Goal: Task Accomplishment & Management: Complete application form

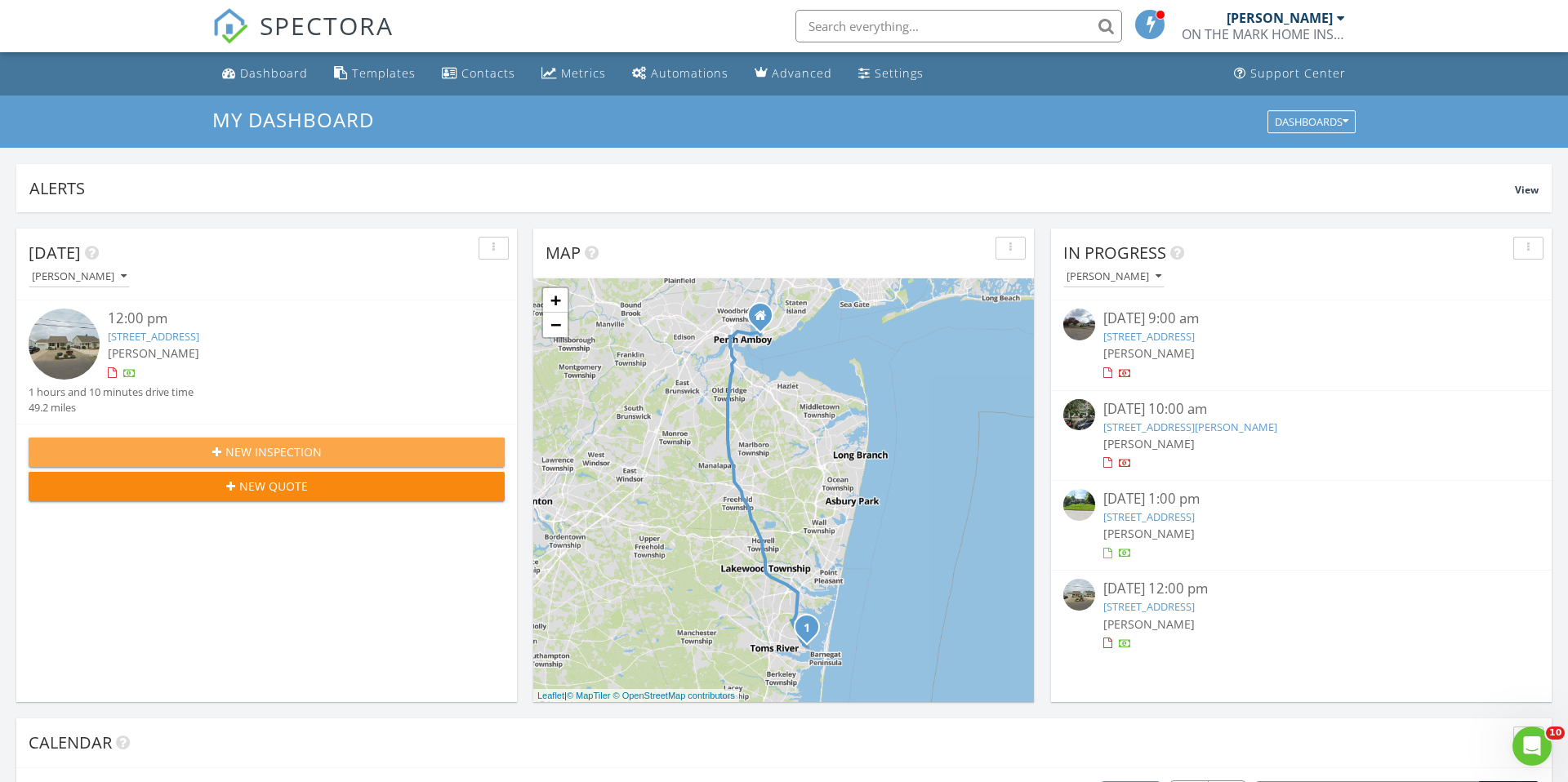
click at [327, 458] on div "New Inspection" at bounding box center [266, 452] width 450 height 17
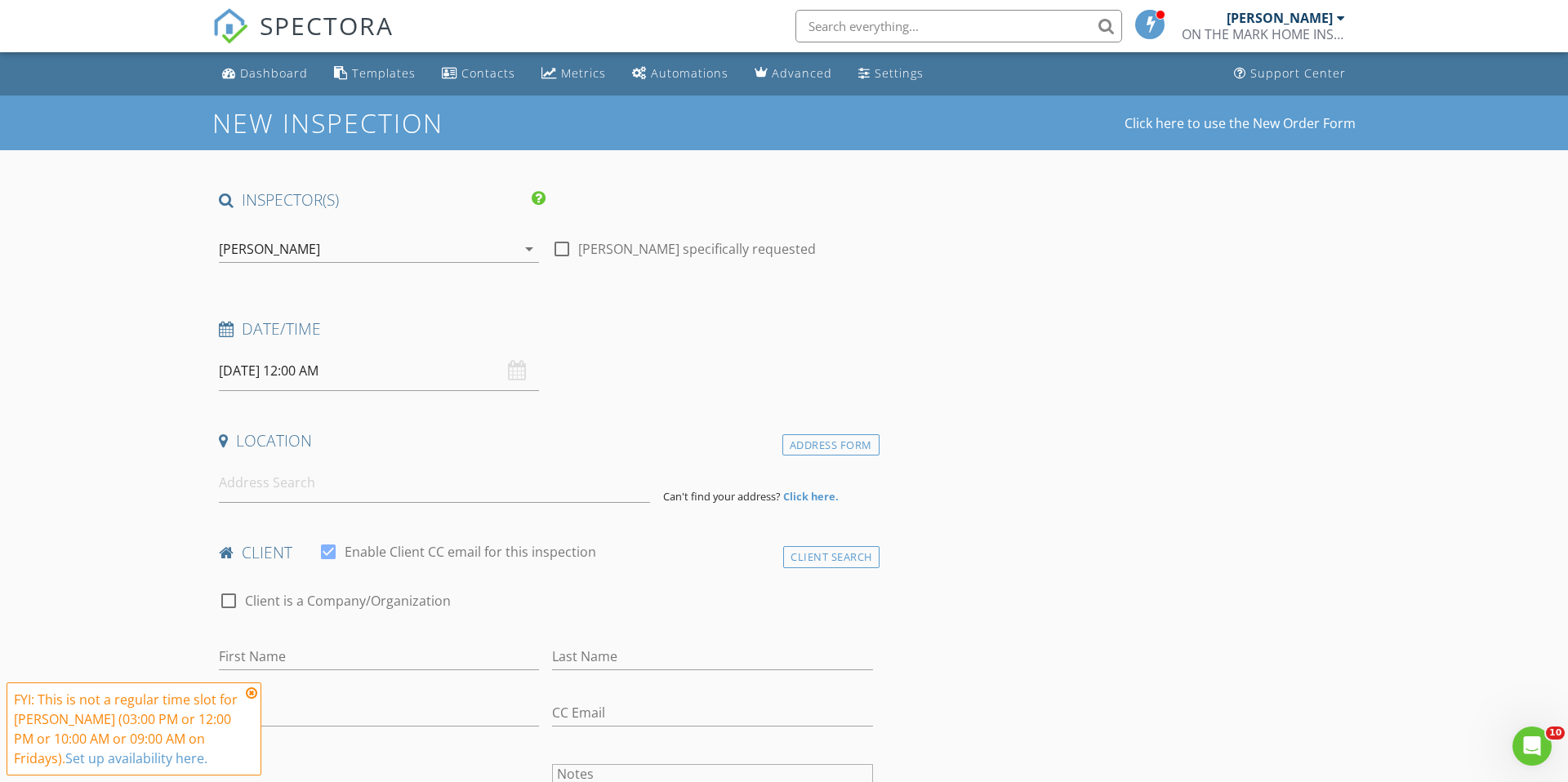
click at [428, 372] on input "08/29/2025 12:00 AM" at bounding box center [378, 371] width 320 height 40
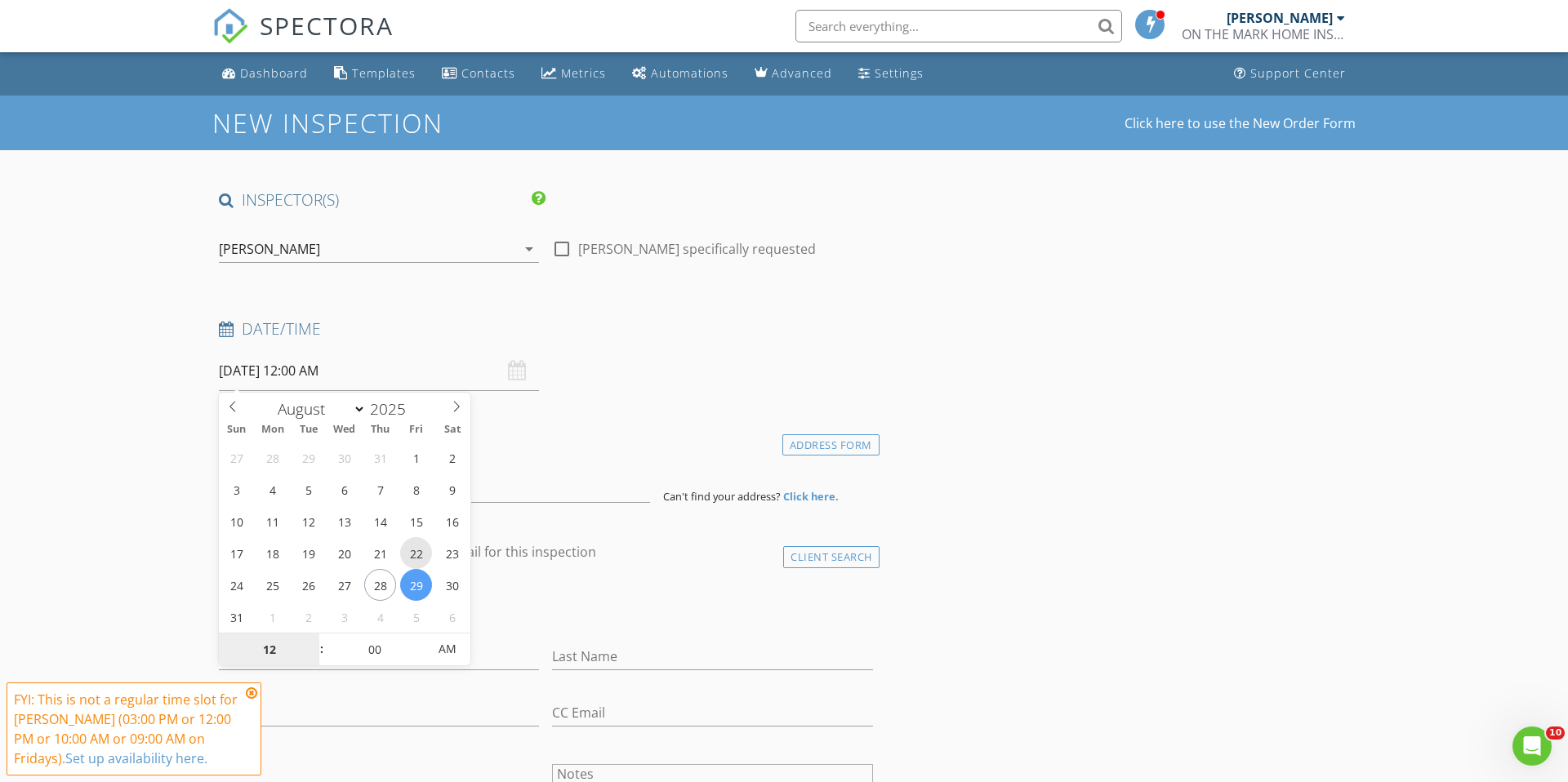
type input "08/22/2025 12:00 AM"
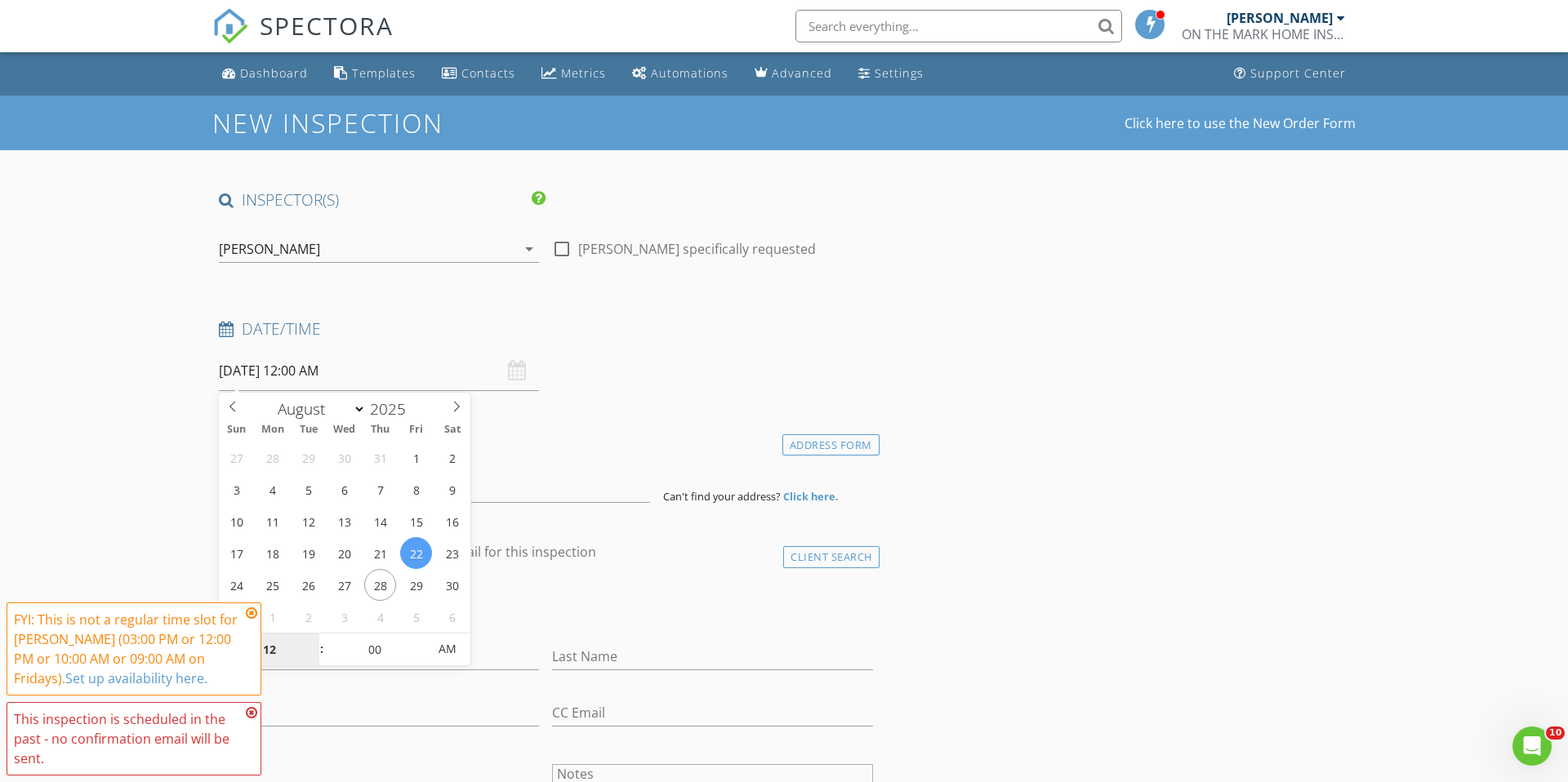
drag, startPoint x: 417, startPoint y: 547, endPoint x: 424, endPoint y: 548, distance: 7.1
type input "11"
type input "08/22/2025 11:00 PM"
click at [312, 660] on span at bounding box center [313, 658] width 11 height 17
type input "10"
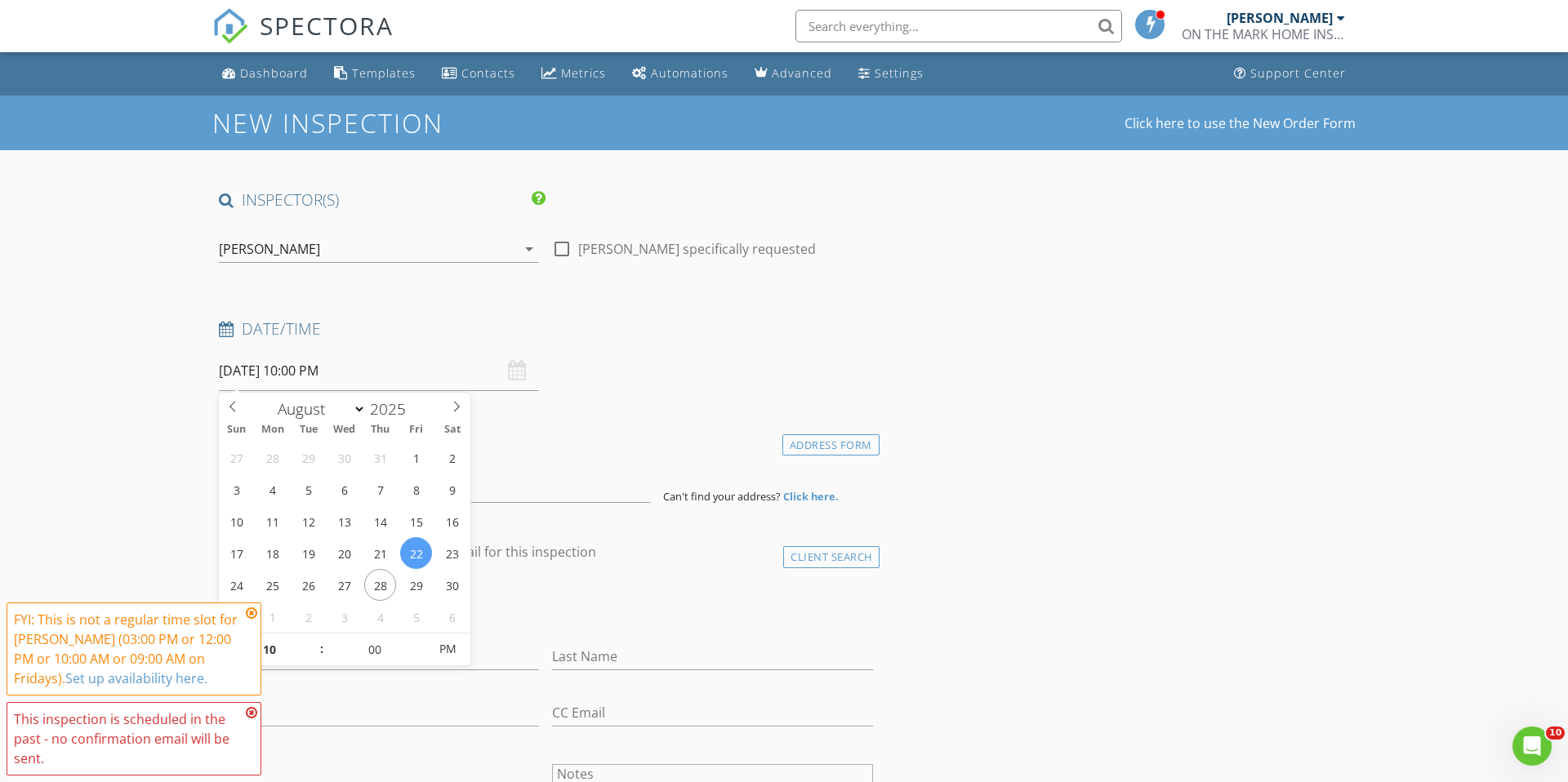
click at [313, 660] on span at bounding box center [313, 658] width 11 height 17
type input "[DATE] 10:00 AM"
drag, startPoint x: 443, startPoint y: 650, endPoint x: 481, endPoint y: 642, distance: 38.8
click at [445, 649] on span "AM" at bounding box center [446, 649] width 45 height 33
click at [528, 473] on input at bounding box center [434, 483] width 431 height 40
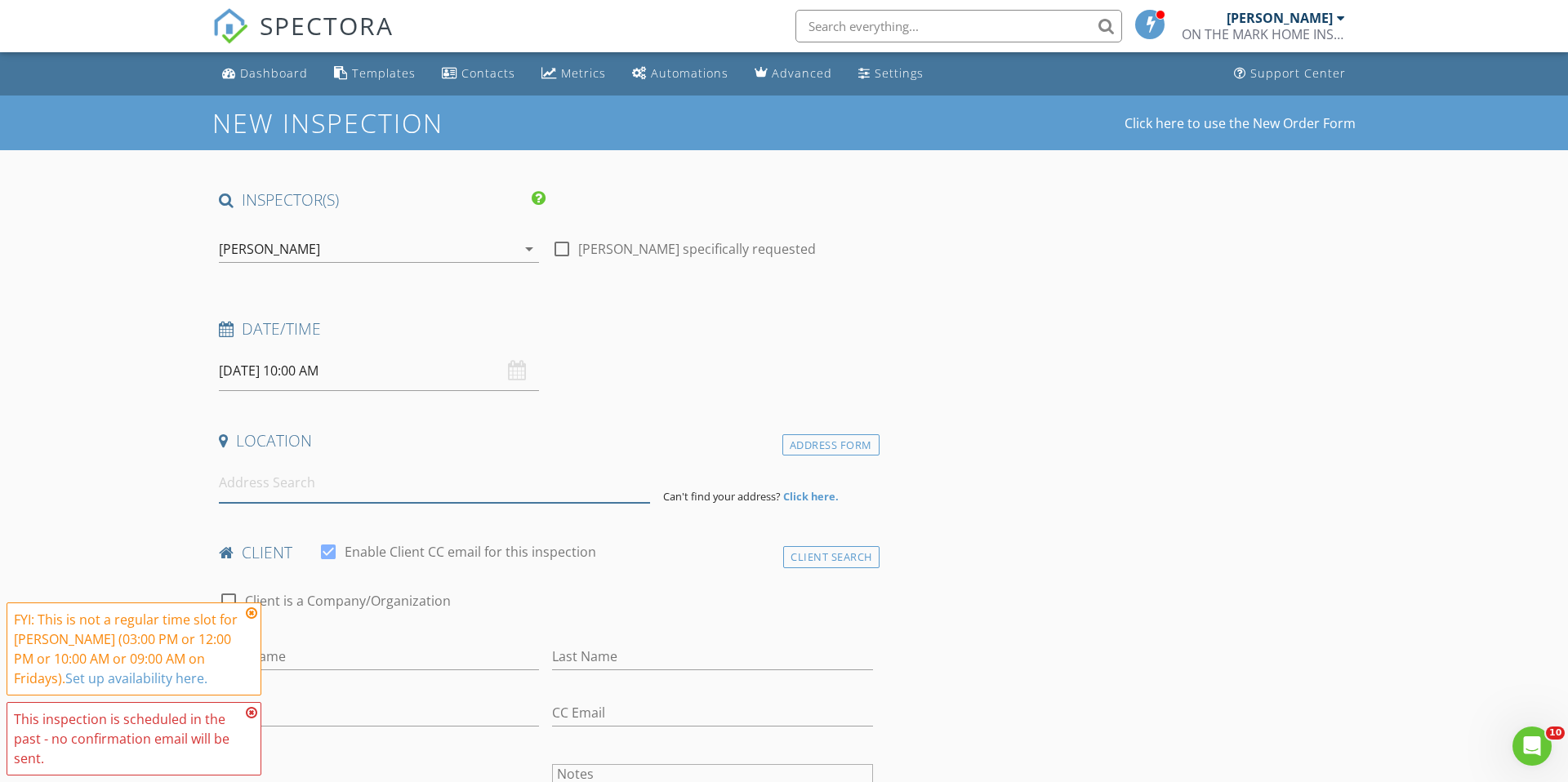
click at [410, 494] on input at bounding box center [434, 483] width 431 height 40
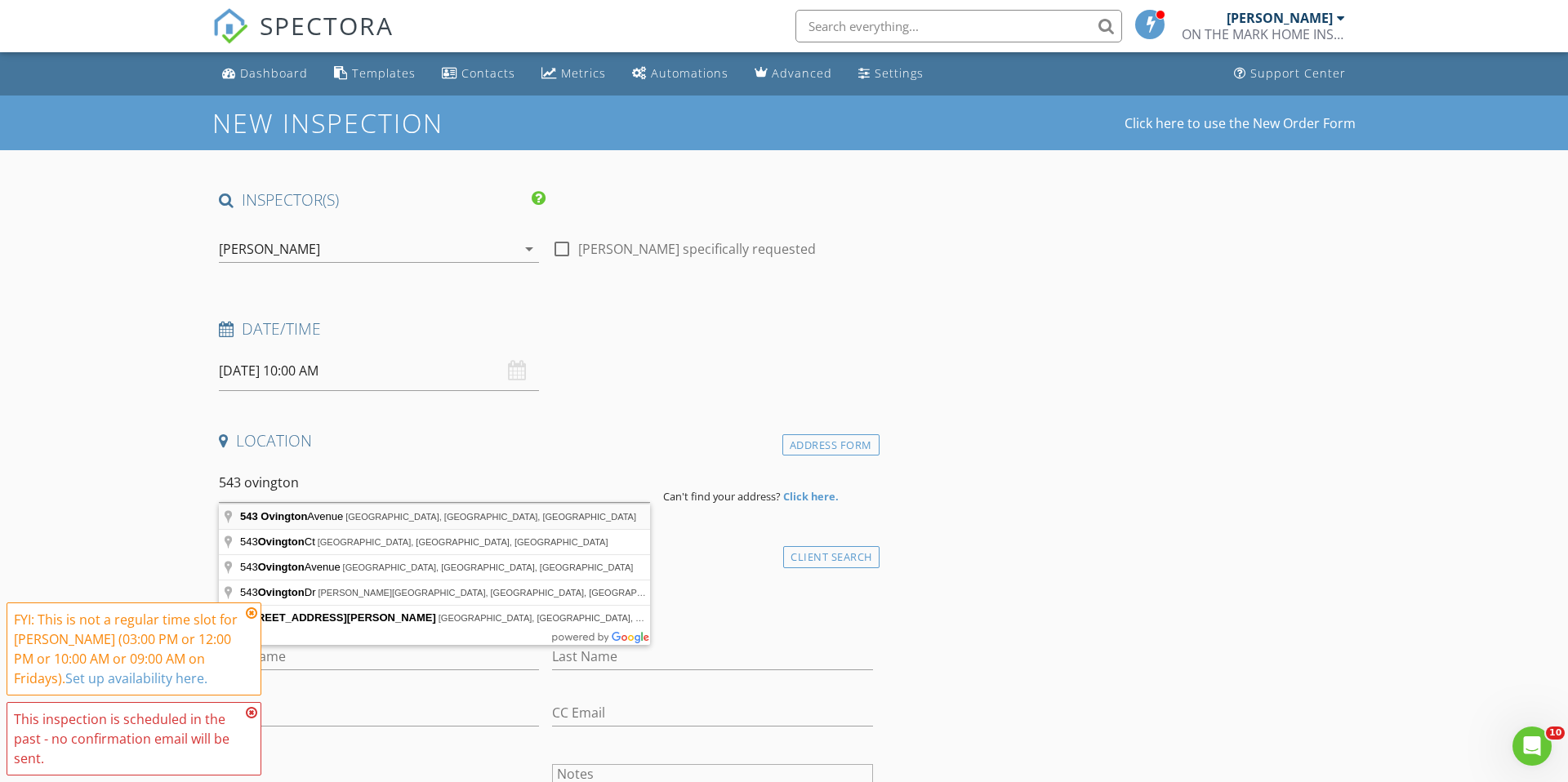
type input "543 Ovington Avenue, Brooklyn, NY, USA"
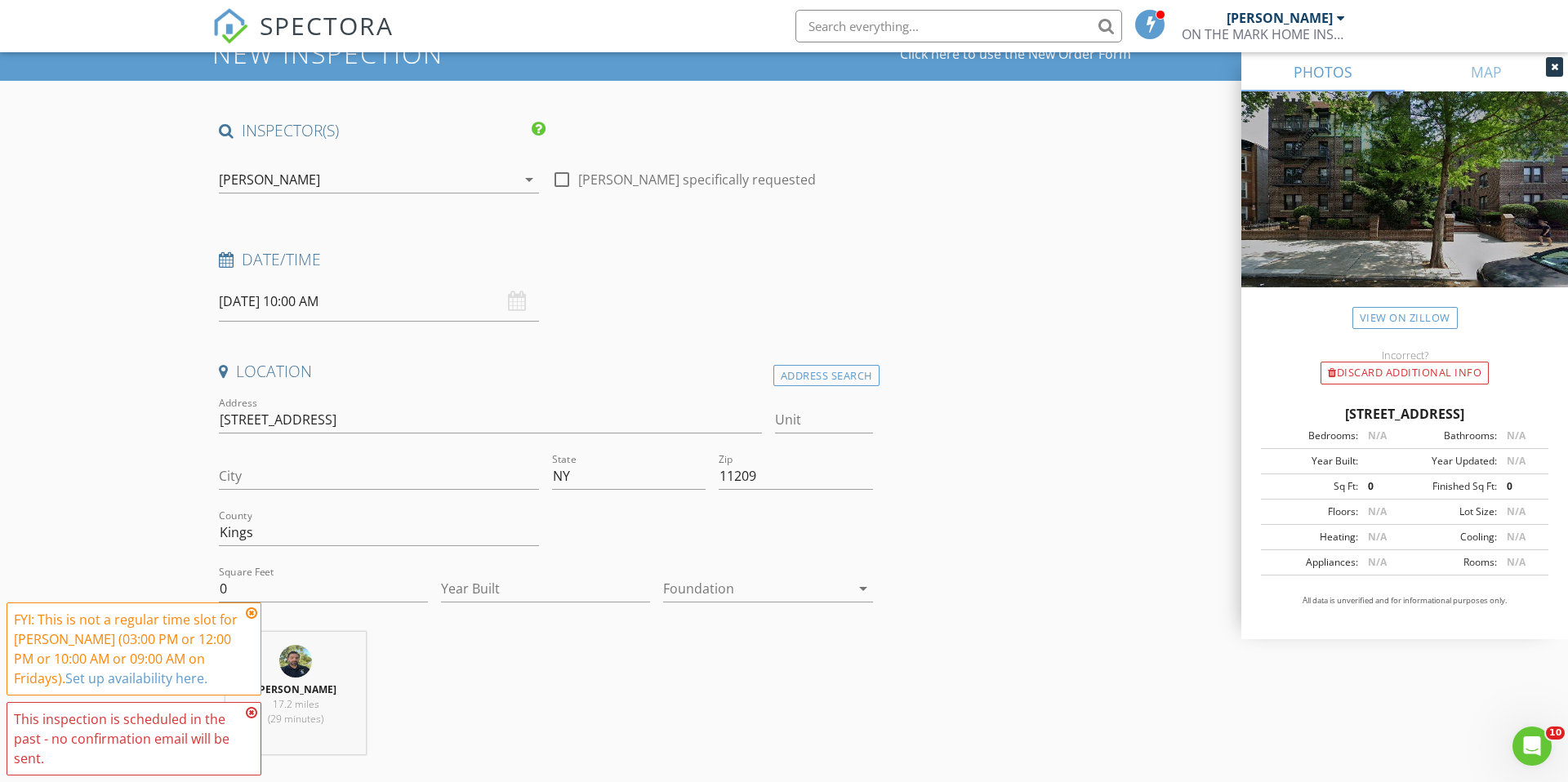
scroll to position [161, 0]
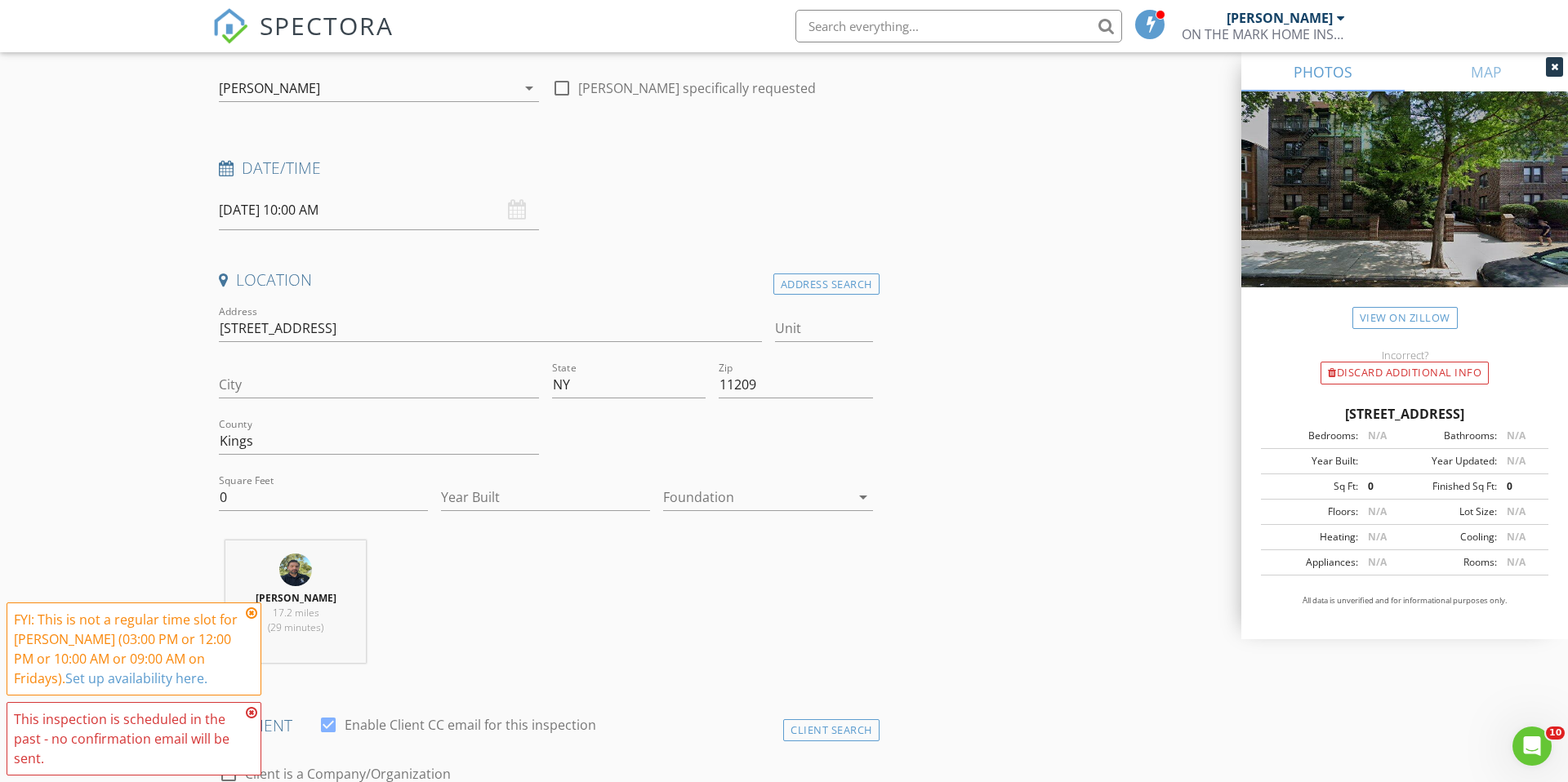
drag, startPoint x: 252, startPoint y: 609, endPoint x: 235, endPoint y: 667, distance: 60.4
click at [252, 609] on icon at bounding box center [252, 613] width 11 height 13
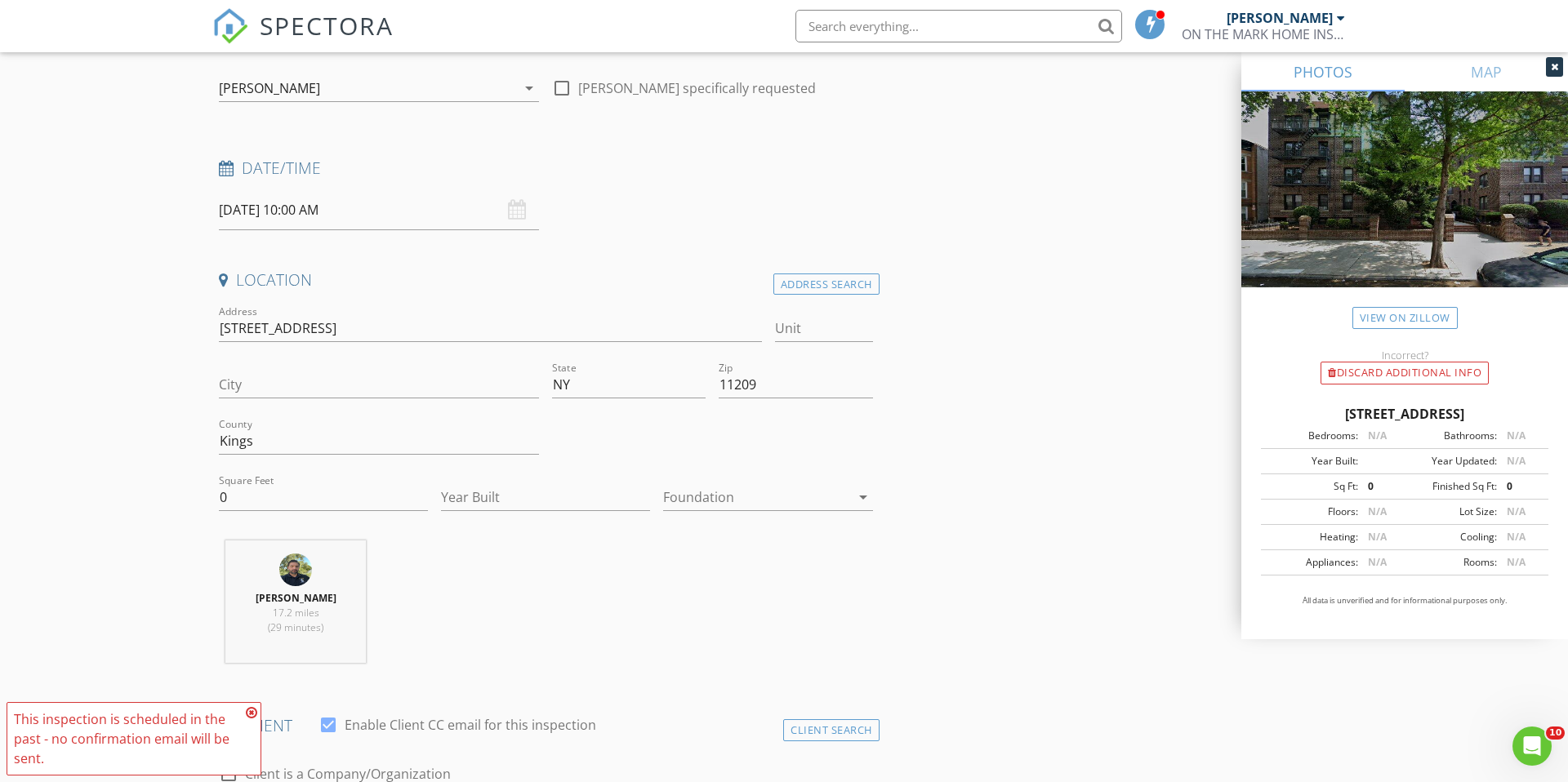
drag, startPoint x: 252, startPoint y: 709, endPoint x: 260, endPoint y: 703, distance: 10.0
click at [252, 709] on icon at bounding box center [252, 712] width 11 height 13
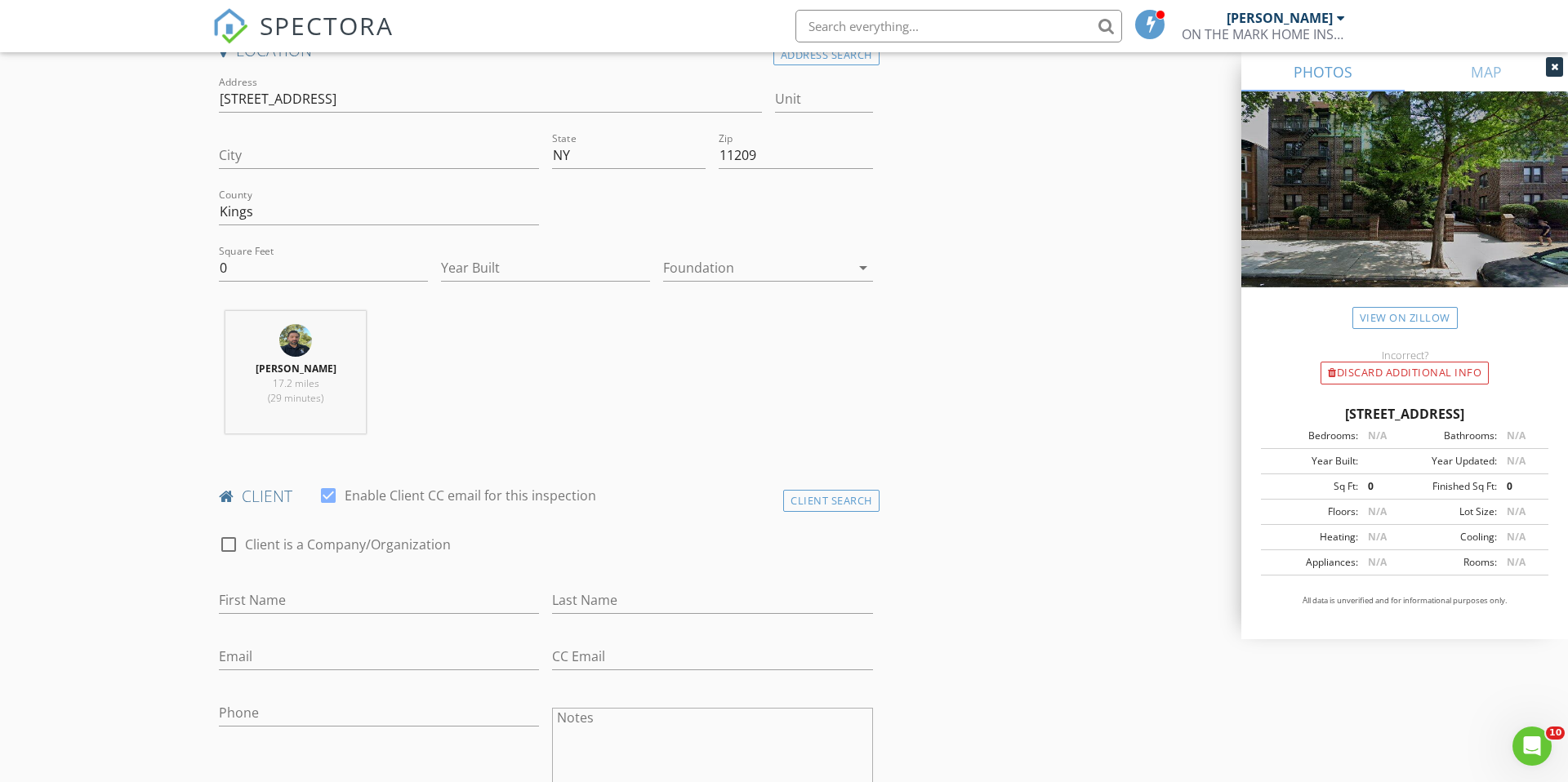
scroll to position [394, 0]
click at [228, 540] on div at bounding box center [229, 542] width 28 height 28
checkbox input "true"
click at [263, 598] on input "Enable Client CC email for this inspection" at bounding box center [545, 597] width 654 height 27
type input "MIJ Distributor LTD"
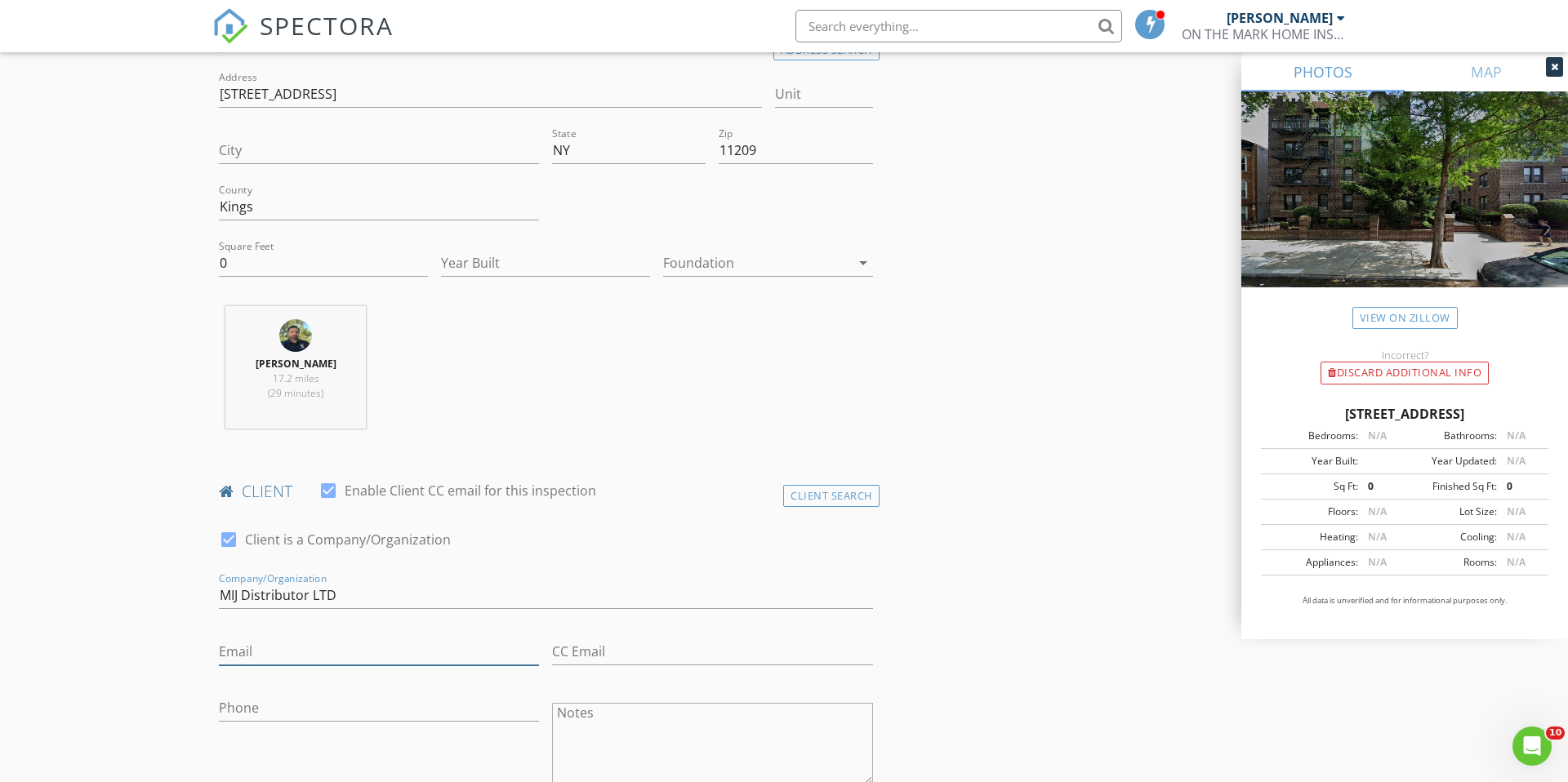
click at [249, 652] on input "Email" at bounding box center [378, 652] width 320 height 27
type input "[PERSON_NAME][EMAIL_ADDRESS][DOMAIN_NAME]"
click at [596, 644] on input "CC Email" at bounding box center [711, 649] width 320 height 27
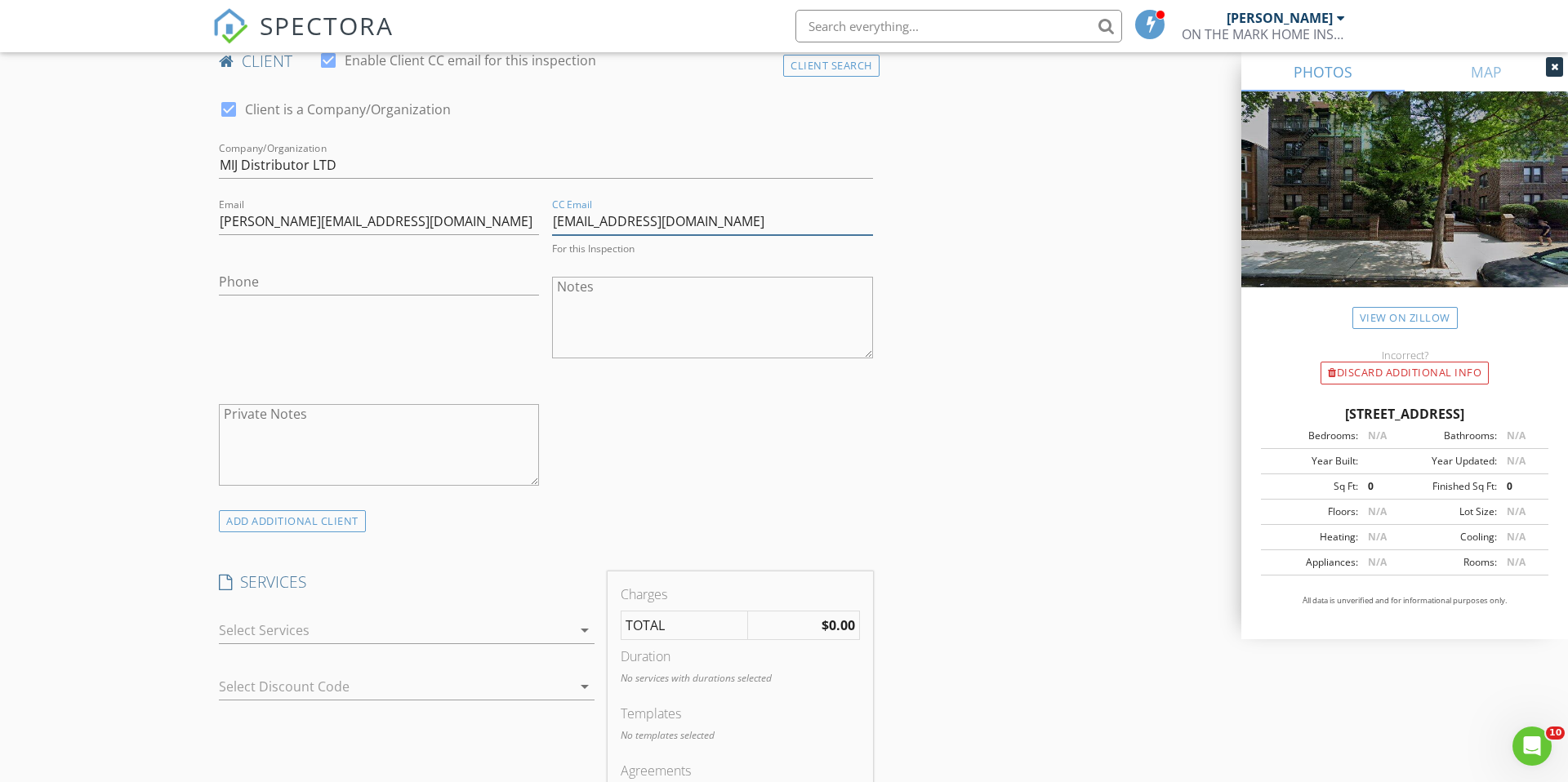
scroll to position [831, 0]
type input "[EMAIL_ADDRESS][DOMAIN_NAME]"
click at [347, 628] on div at bounding box center [395, 625] width 353 height 26
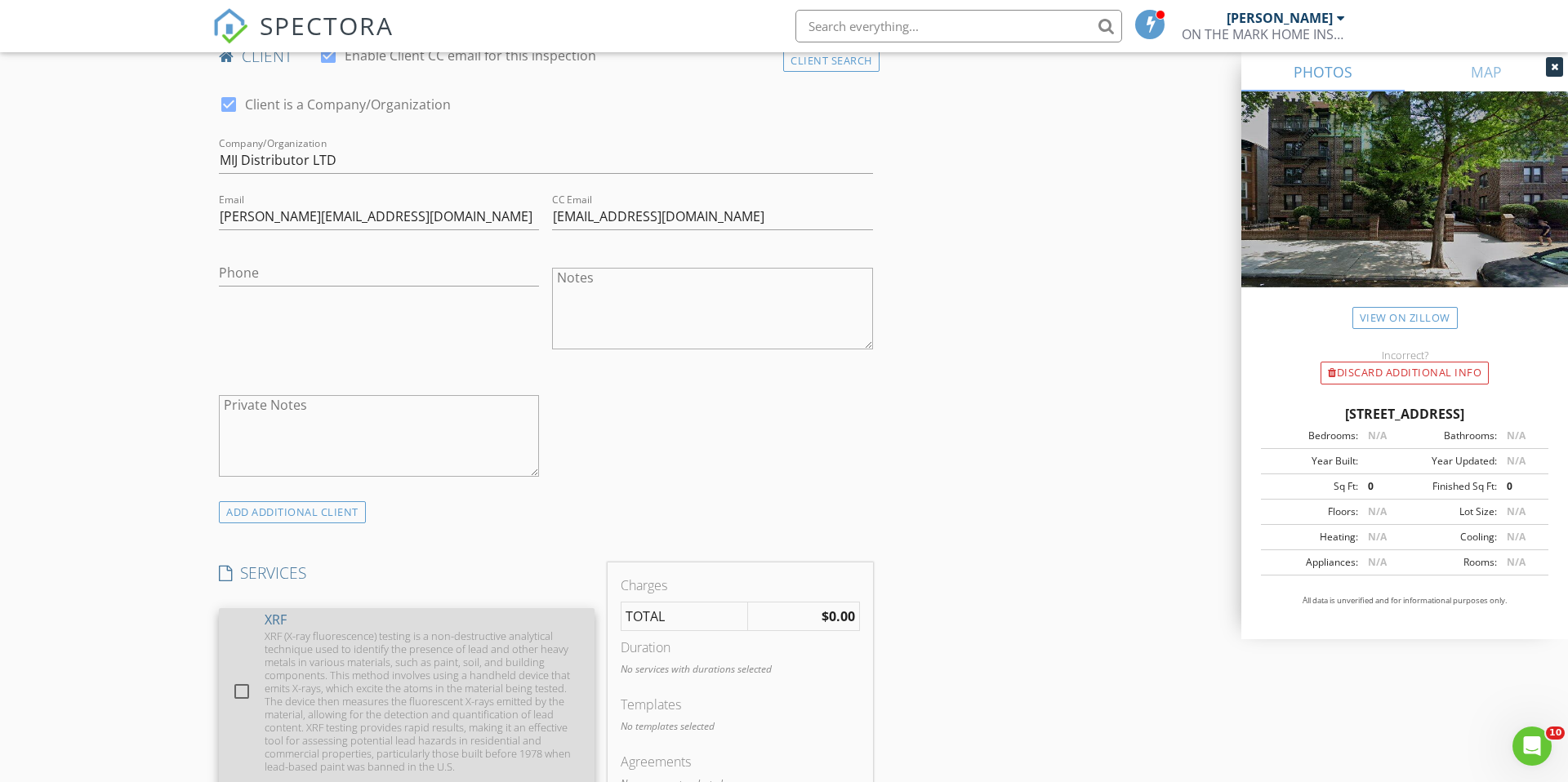
scroll to position [1078, 0]
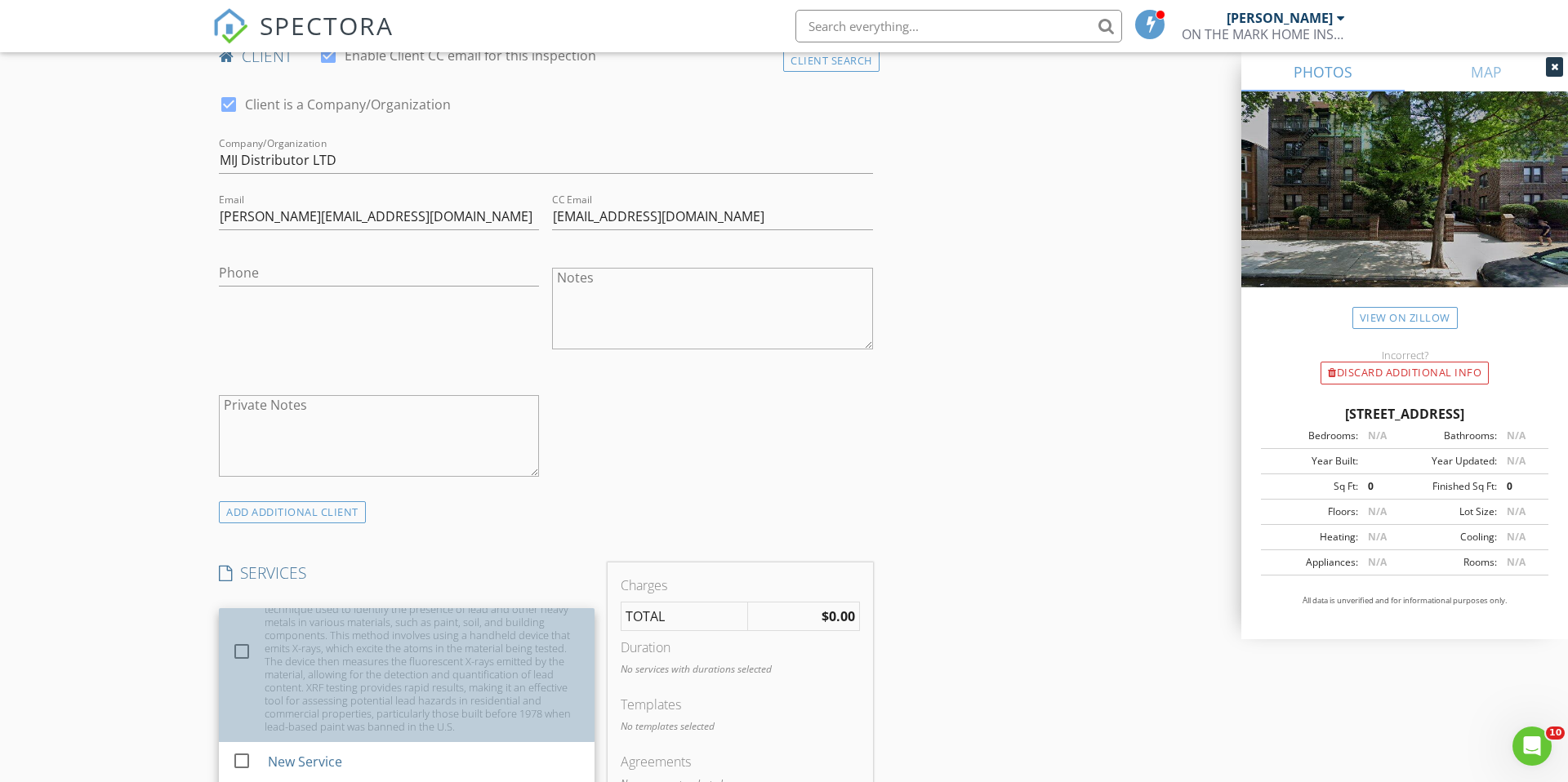
click at [337, 652] on div "XRF (X-ray fluorescence) testing is a non-destructive analytical technique used…" at bounding box center [422, 661] width 317 height 144
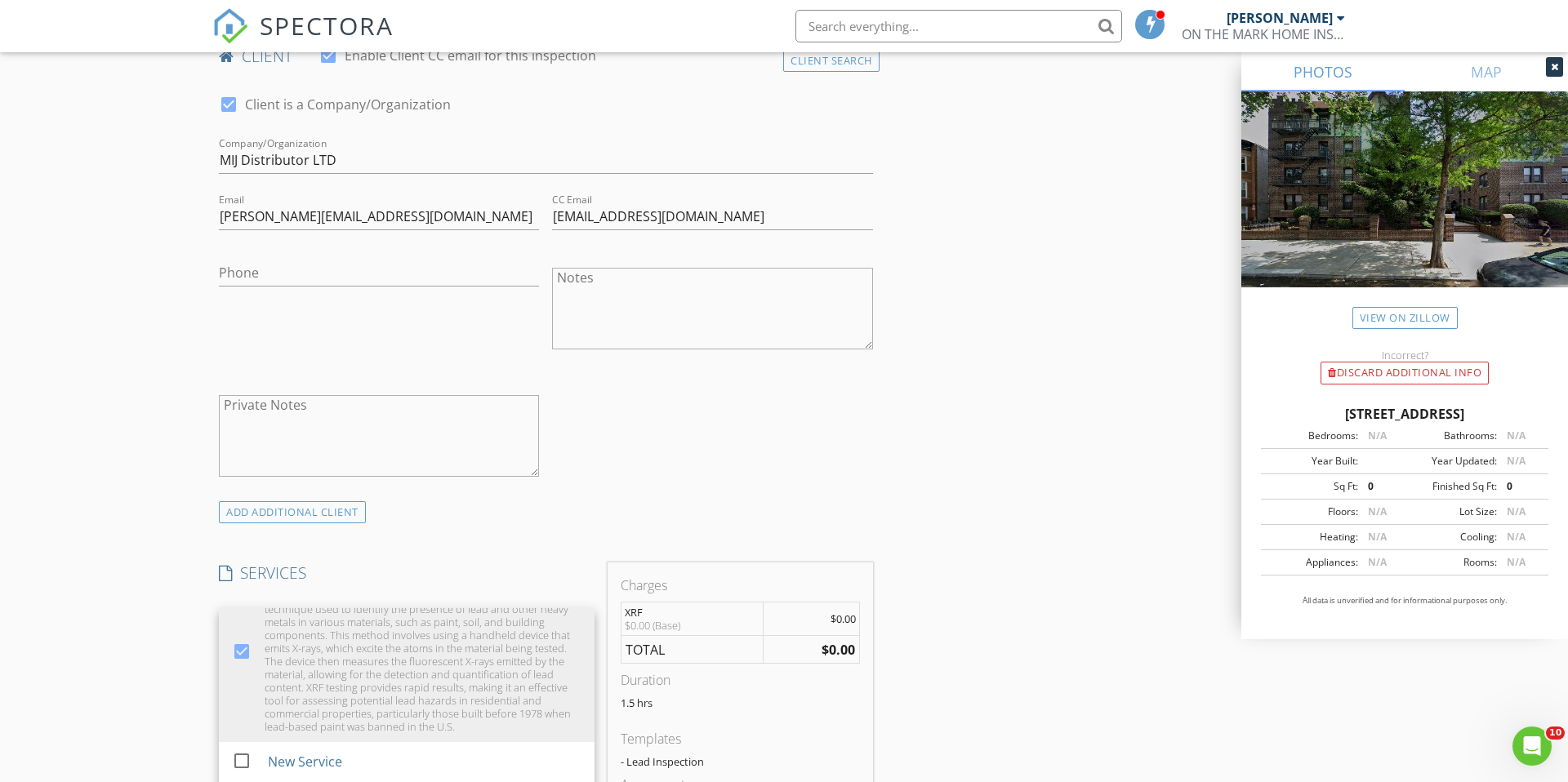
click at [469, 542] on div "INSPECTOR(S) check_box Mark Mileto PRIMARY check_box_outline_blank Jason Long M…" at bounding box center [545, 711] width 667 height 2705
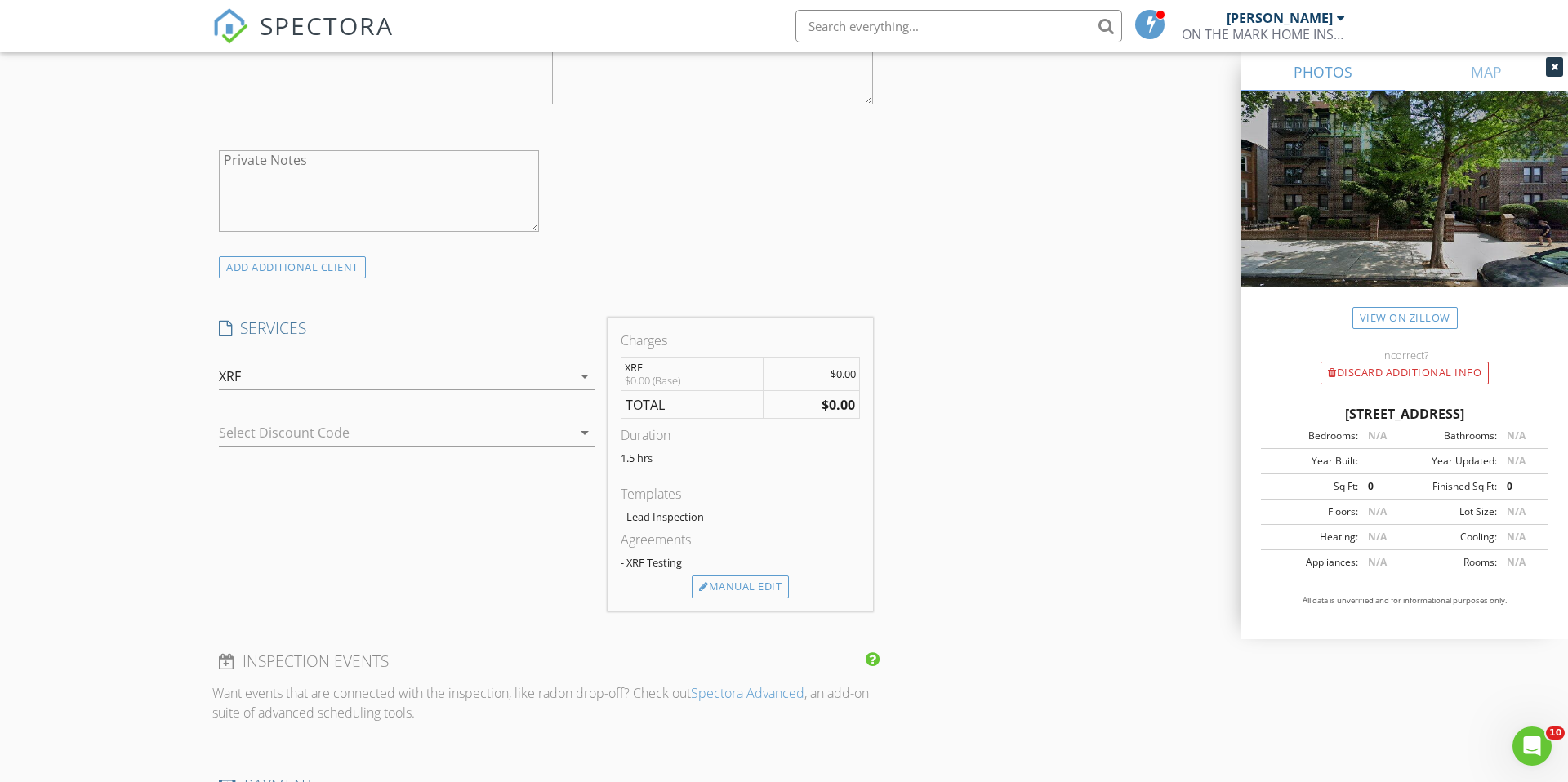
scroll to position [1096, 0]
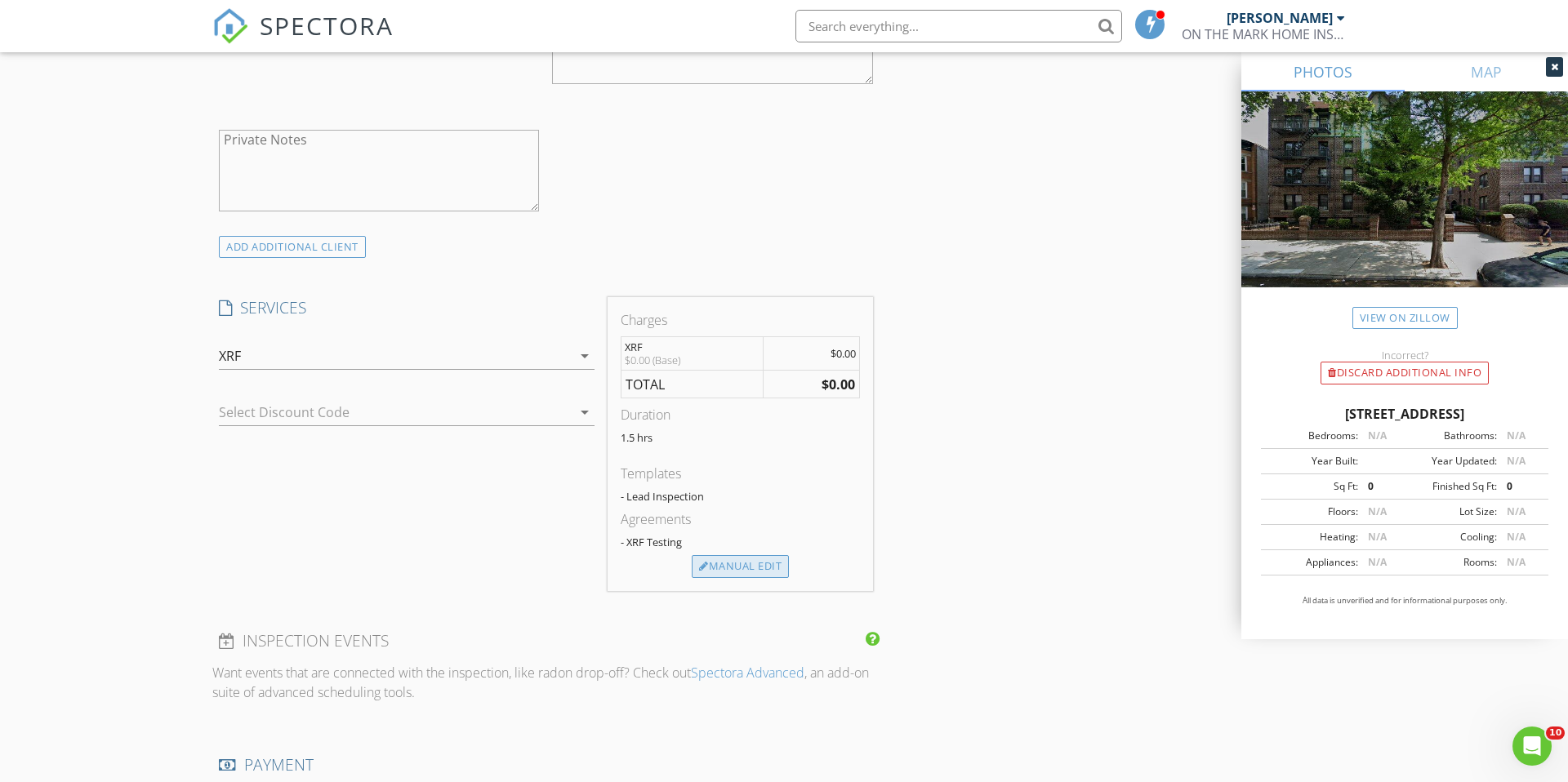
click at [760, 562] on div "Manual Edit" at bounding box center [740, 566] width 97 height 23
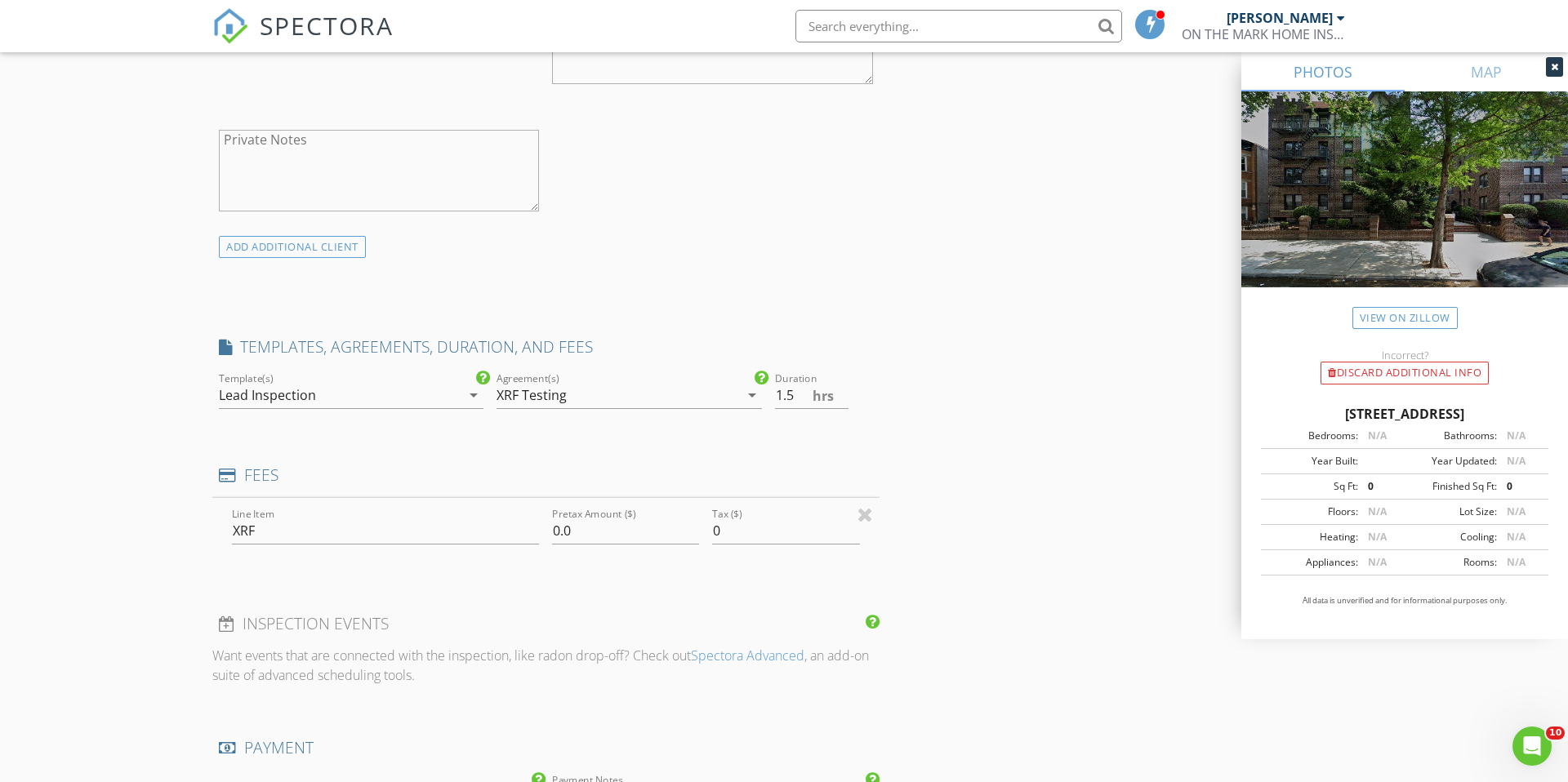
scroll to position [1096, 0]
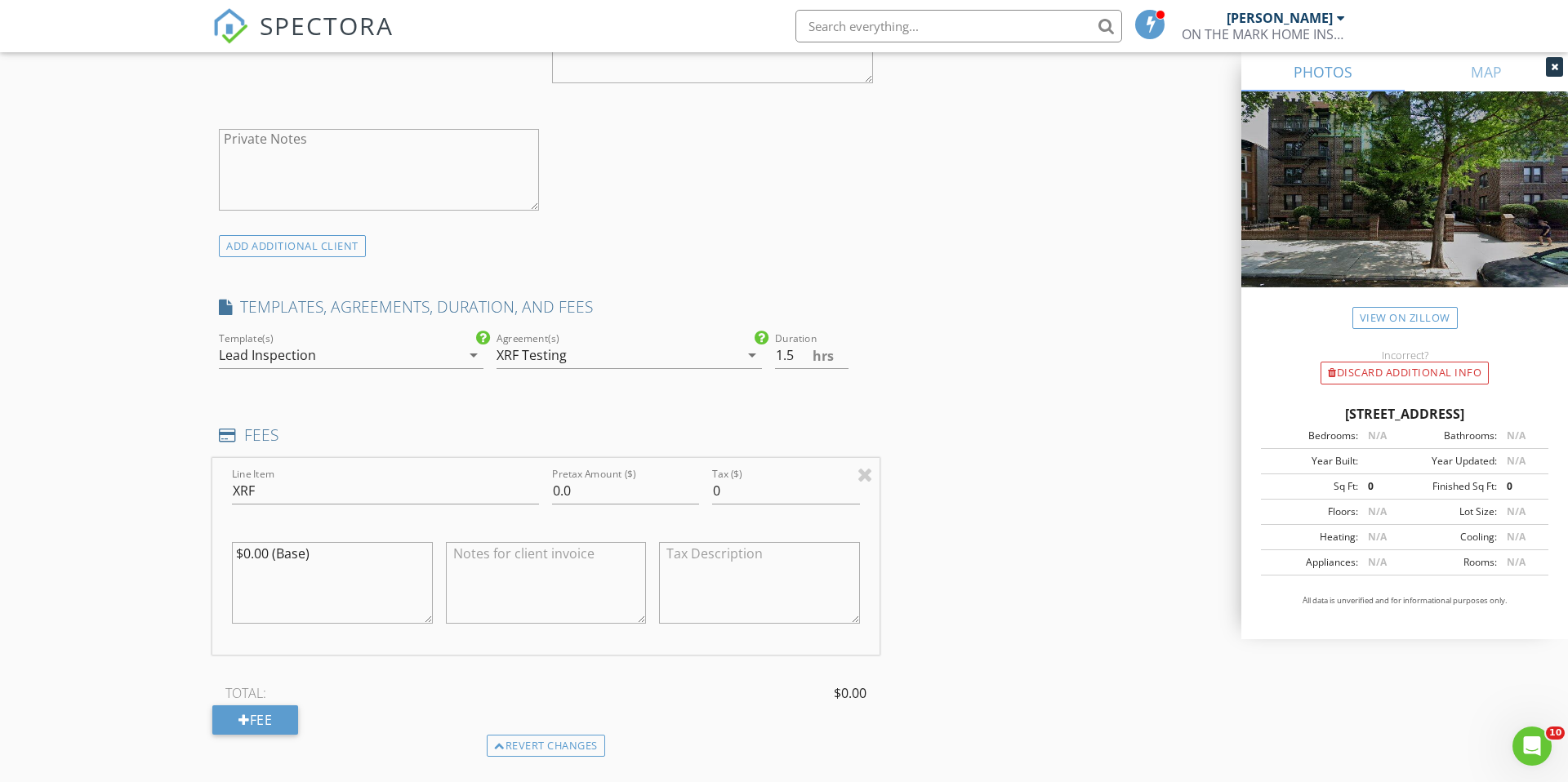
click at [506, 565] on textarea at bounding box center [546, 583] width 201 height 82
drag, startPoint x: 545, startPoint y: 589, endPoint x: 465, endPoint y: 580, distance: 80.5
click at [438, 576] on div "Line Item XRF Pretax Amount ($) 0.0 Tax ($) 0 $0.00 (Base) Unit 1 $350 Unit 2 $…" at bounding box center [545, 556] width 667 height 196
drag, startPoint x: 535, startPoint y: 573, endPoint x: 402, endPoint y: 572, distance: 133.0
click at [402, 572] on div "Line Item XRF Pretax Amount ($) 0.0 Tax ($) 0 $0.00 (Base) Unit 1 $350 Unit 2 $…" at bounding box center [545, 556] width 667 height 196
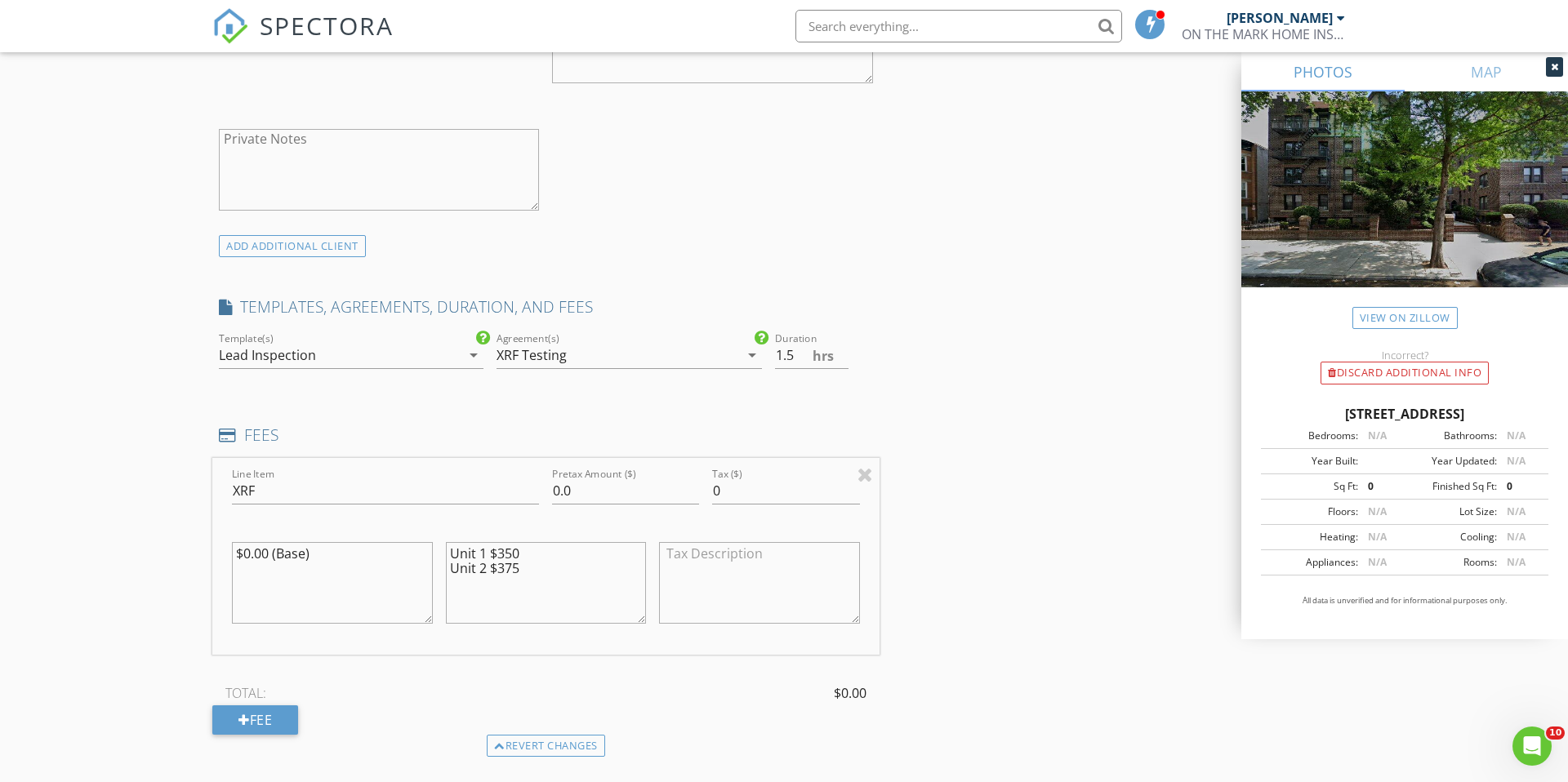
paste textarea "Unit 2 $375"
drag, startPoint x: 486, startPoint y: 582, endPoint x: 499, endPoint y: 587, distance: 13.9
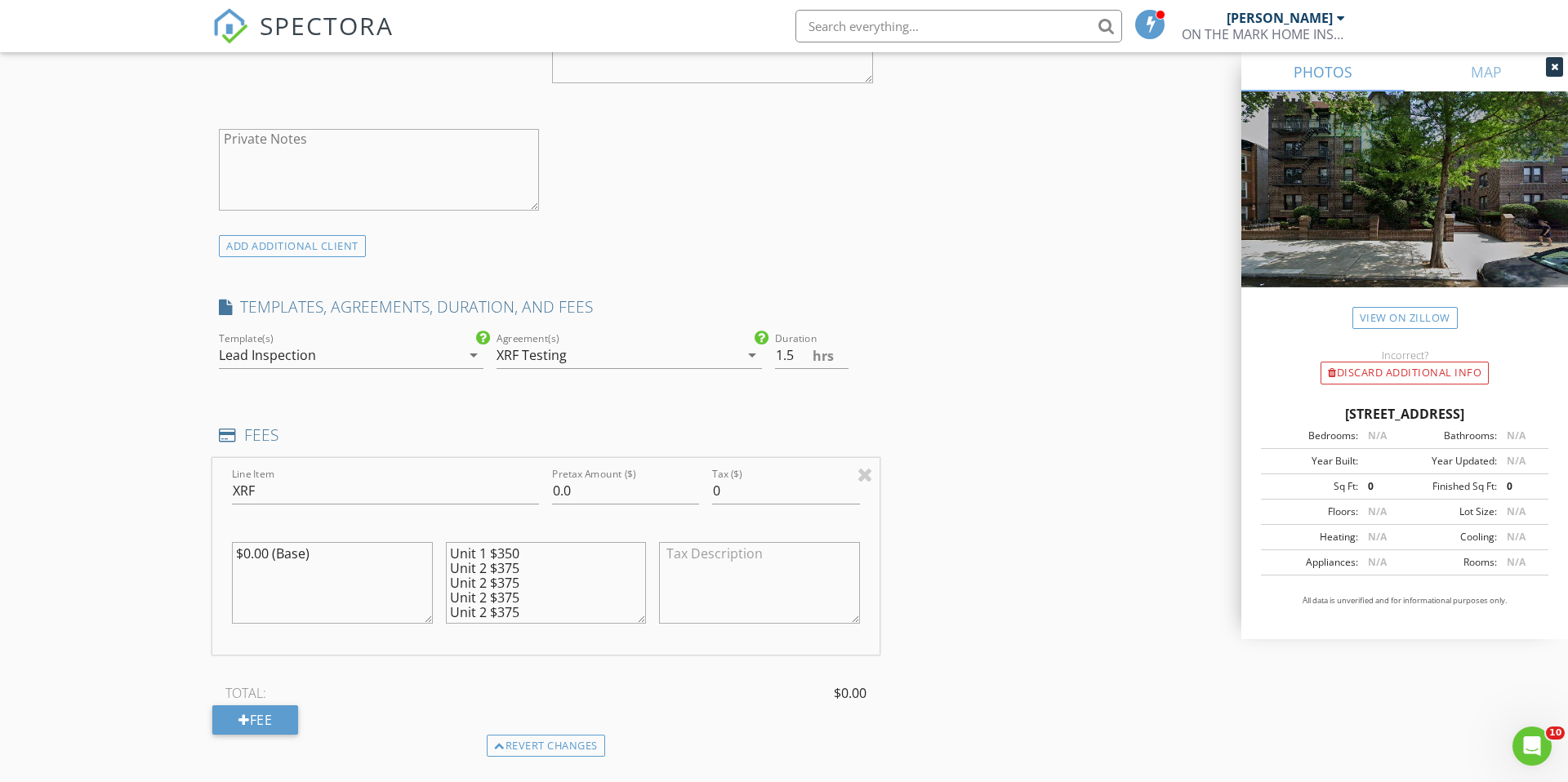
click at [487, 583] on textarea "Unit 1 $350 Unit 2 $375 Unit 2 $375 Unit 2 $375 Unit 2 $375" at bounding box center [546, 583] width 201 height 82
click at [538, 612] on textarea "Unit 1 $350 Unit 2 $375 Unit 3 $375 Unit 4 $375 Unit 5 $375" at bounding box center [546, 583] width 201 height 82
paste textarea "Unit 2 $375"
click at [476, 612] on textarea "Unit 1 $350 Unit 2 $375 Unit 3 $375 Unit 4 $375 Unit 5 $375 Unit 2 $375" at bounding box center [546, 583] width 201 height 82
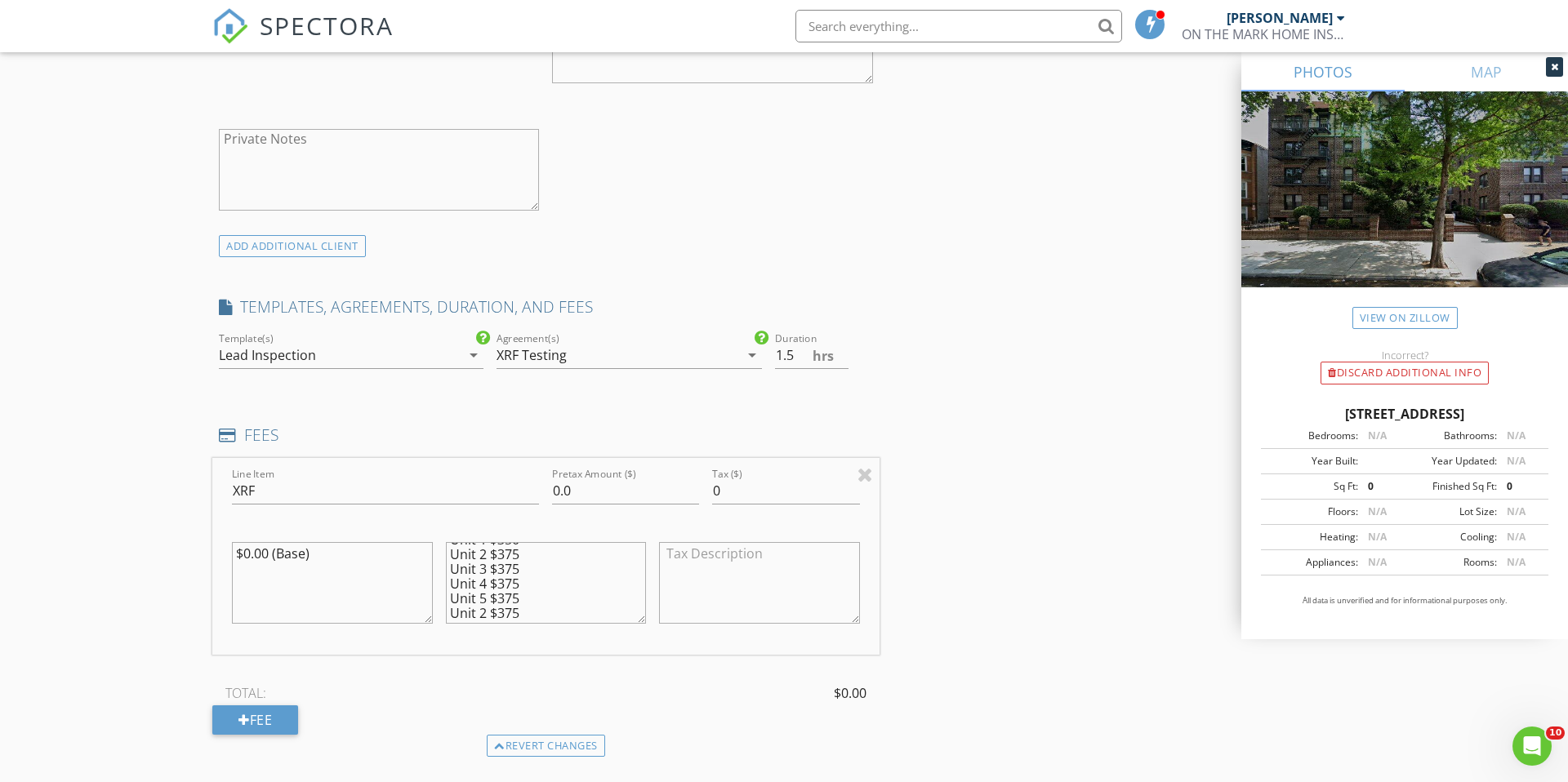
click at [484, 614] on textarea "Unit 1 $350 Unit 2 $375 Unit 3 $375 Unit 4 $375 Unit 5 $375 Unit 2 $375" at bounding box center [546, 583] width 201 height 82
type textarea "Unit 1 $350 Unit 2 $375 Unit 3 $375 Unit 4 $375 Unit 5 $375 Unit 6 $375"
click at [524, 480] on div "Line Item XRF Pretax Amount ($) 0.0 Tax ($) 0 $0.00 (Base) Unit 1 $350 Unit 2 $…" at bounding box center [545, 556] width 667 height 196
type input "2225"
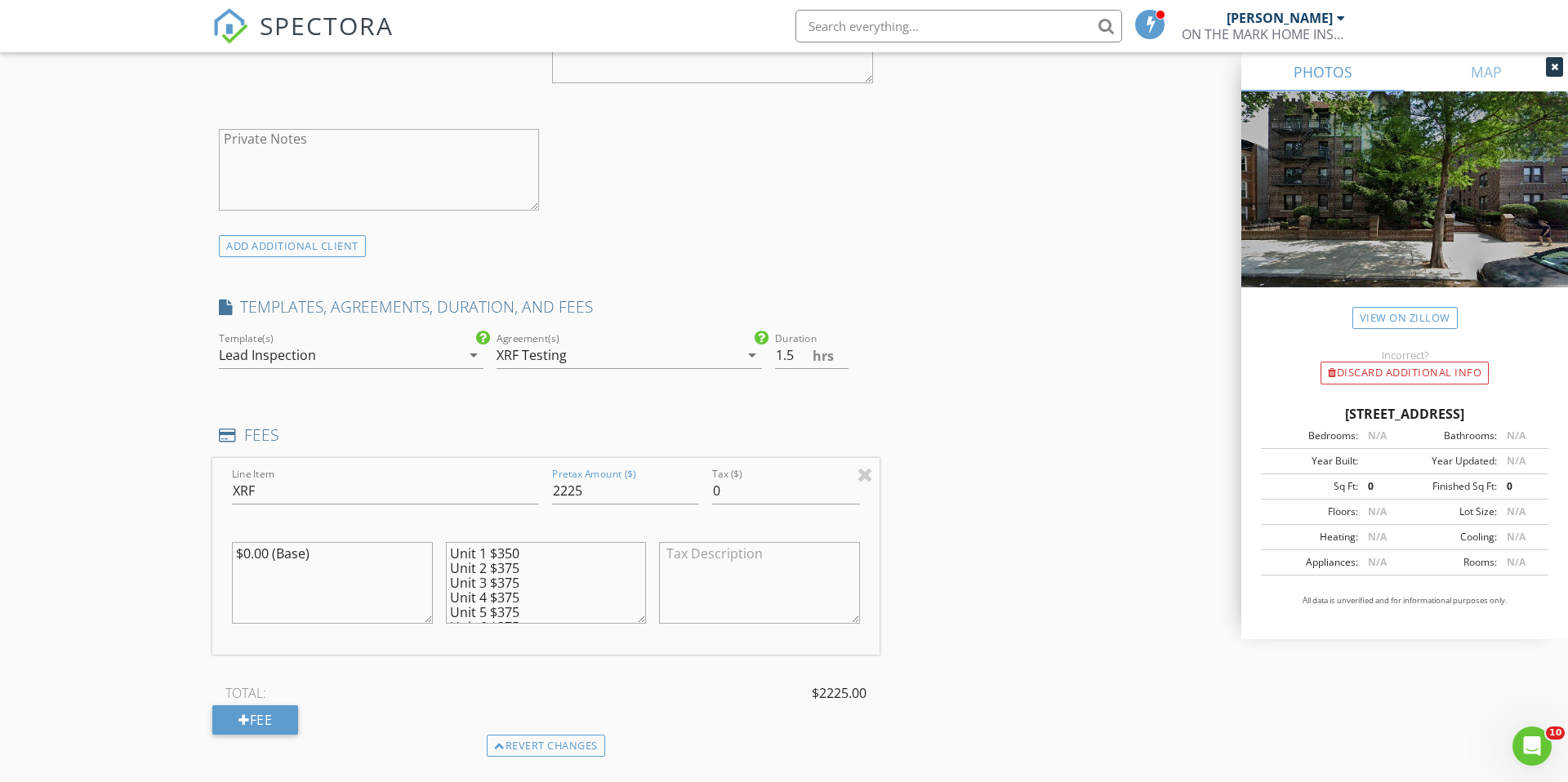
click at [702, 691] on div "TOTAL: $2225.00" at bounding box center [545, 693] width 667 height 25
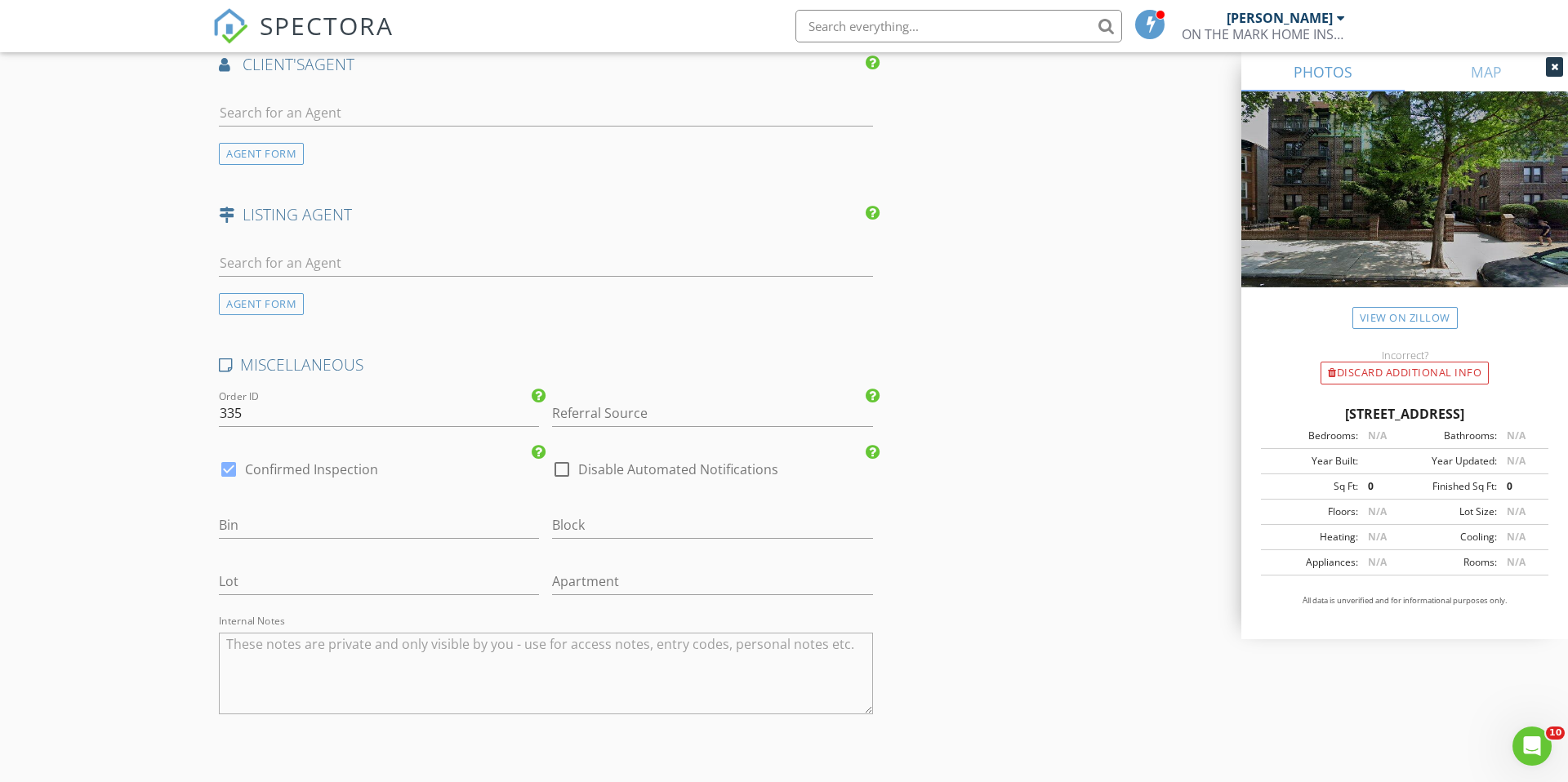
scroll to position [2415, 0]
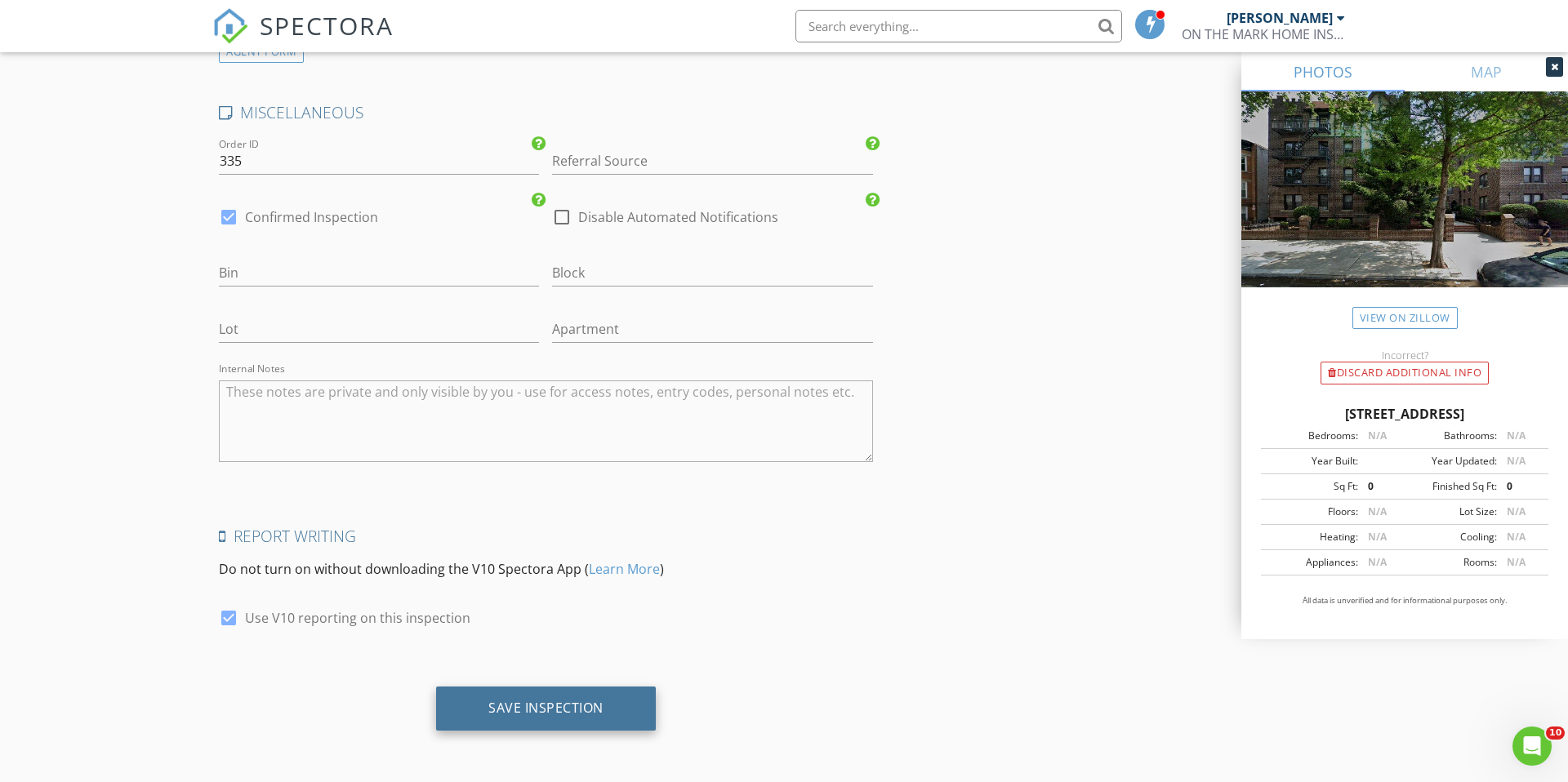
click at [589, 719] on div "Save Inspection" at bounding box center [545, 709] width 219 height 44
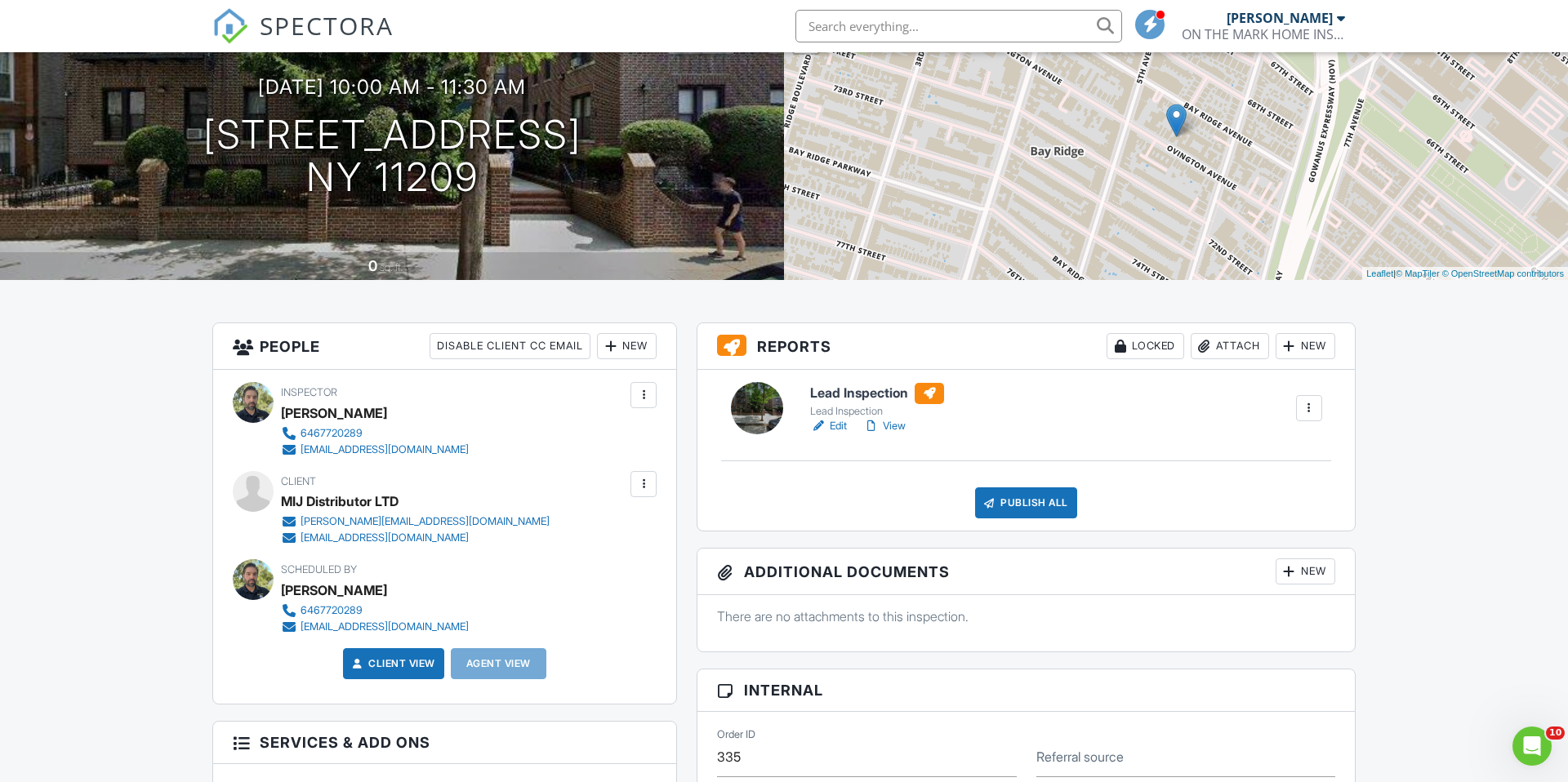
scroll to position [377, 0]
